Goal: Use online tool/utility

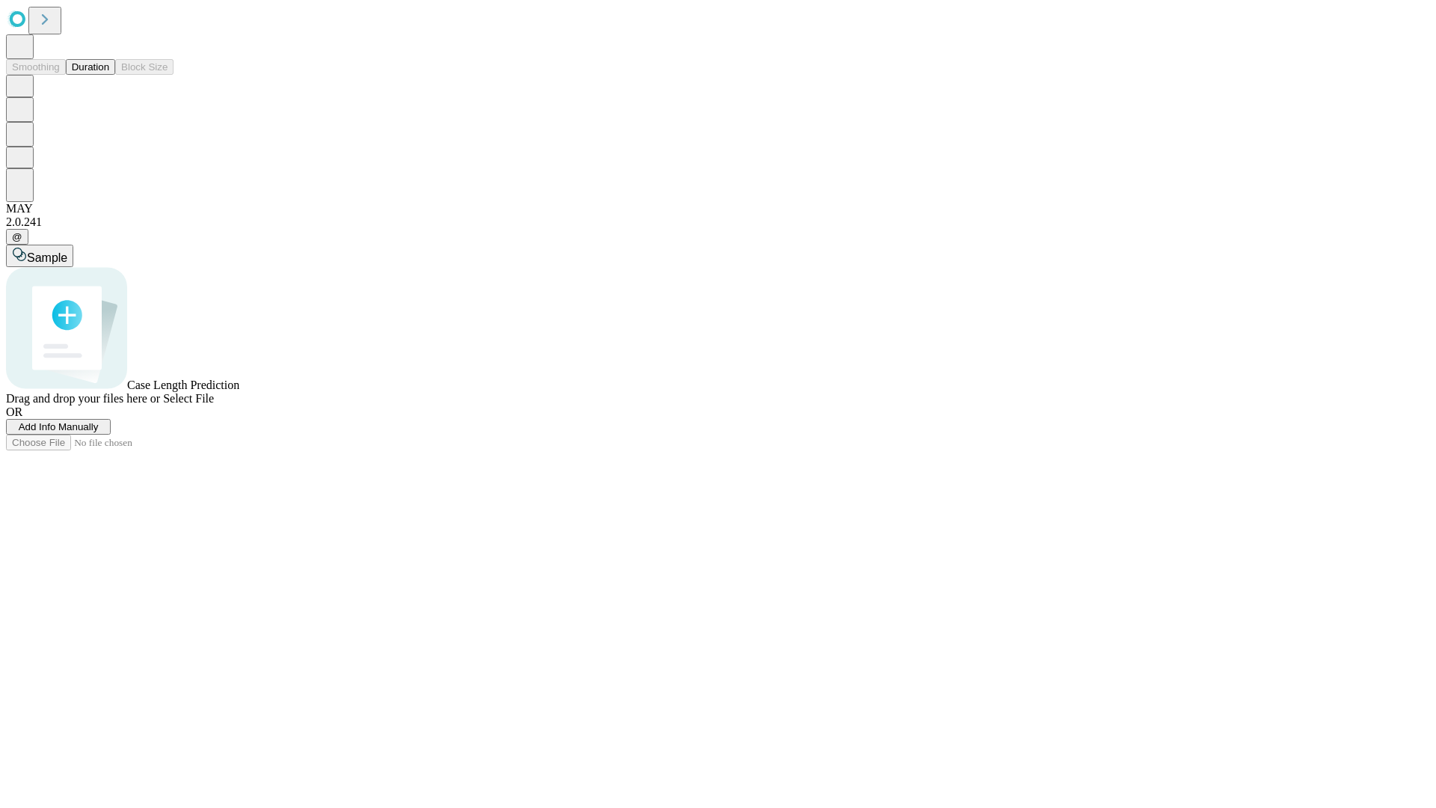
click at [109, 75] on button "Duration" at bounding box center [90, 67] width 49 height 16
click at [214, 405] on span "Select File" at bounding box center [188, 398] width 51 height 13
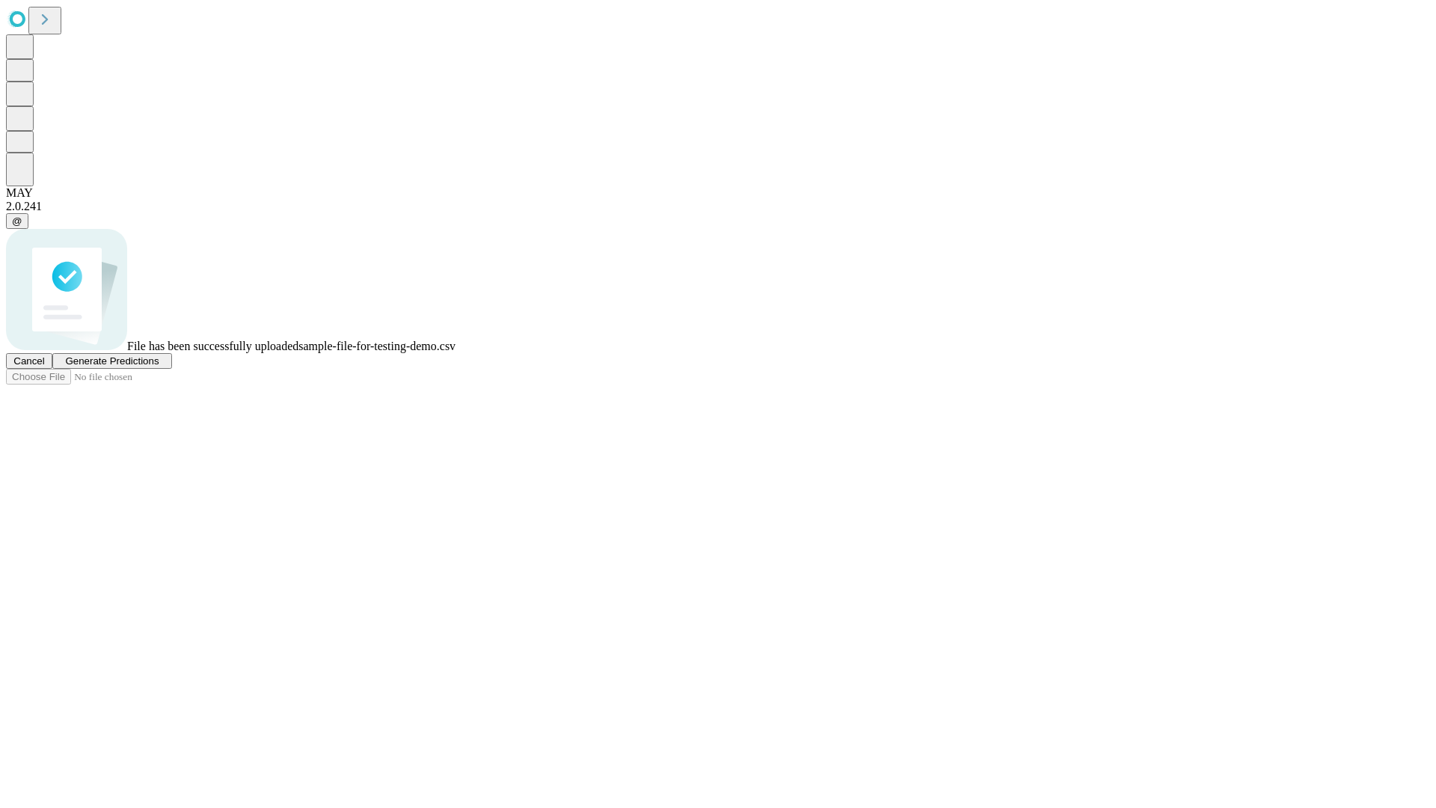
click at [159, 367] on span "Generate Predictions" at bounding box center [112, 360] width 94 height 11
